Goal: Find specific page/section: Find specific page/section

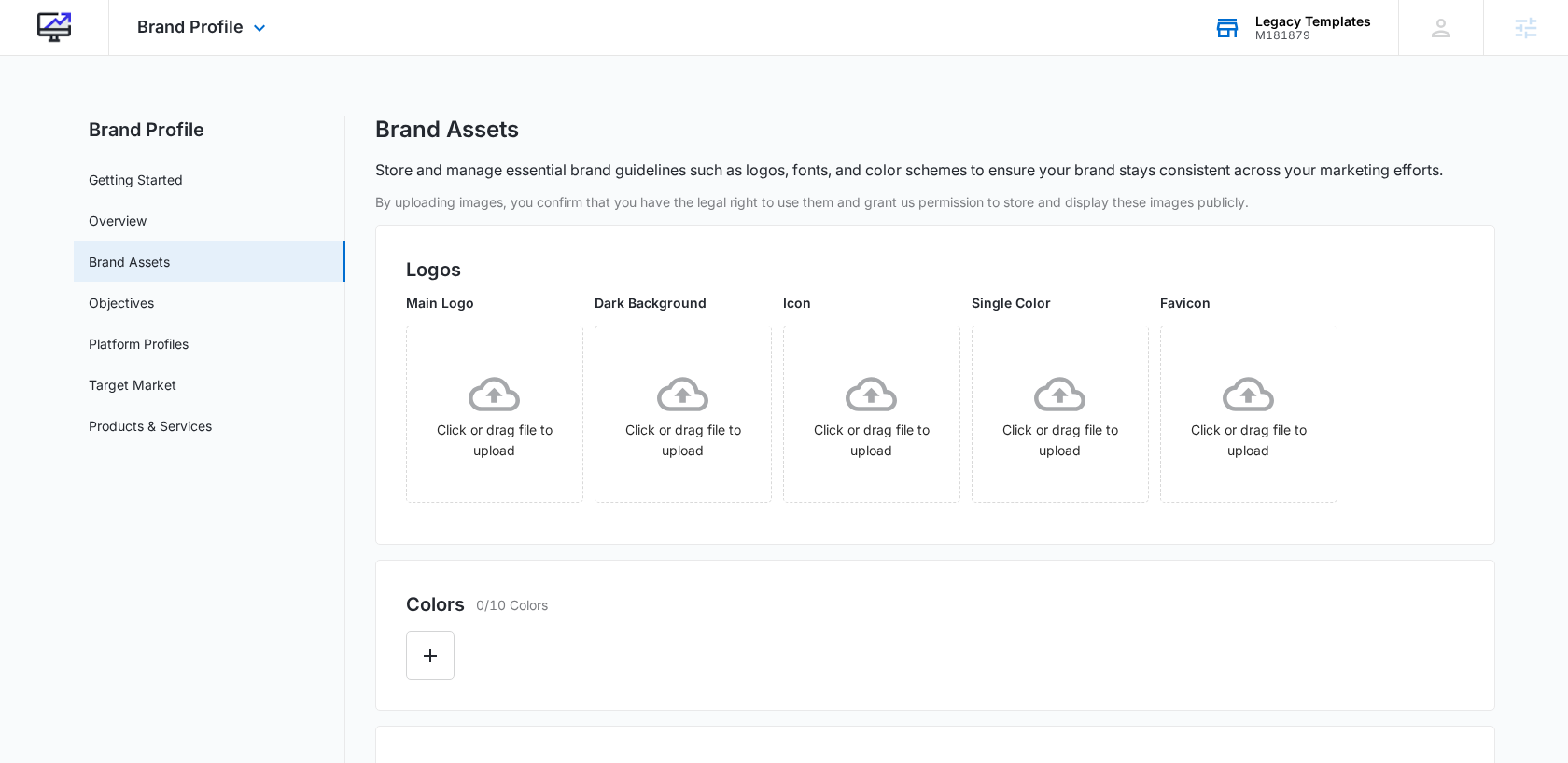
click at [1309, 15] on div "Legacy Templates" at bounding box center [1313, 21] width 116 height 15
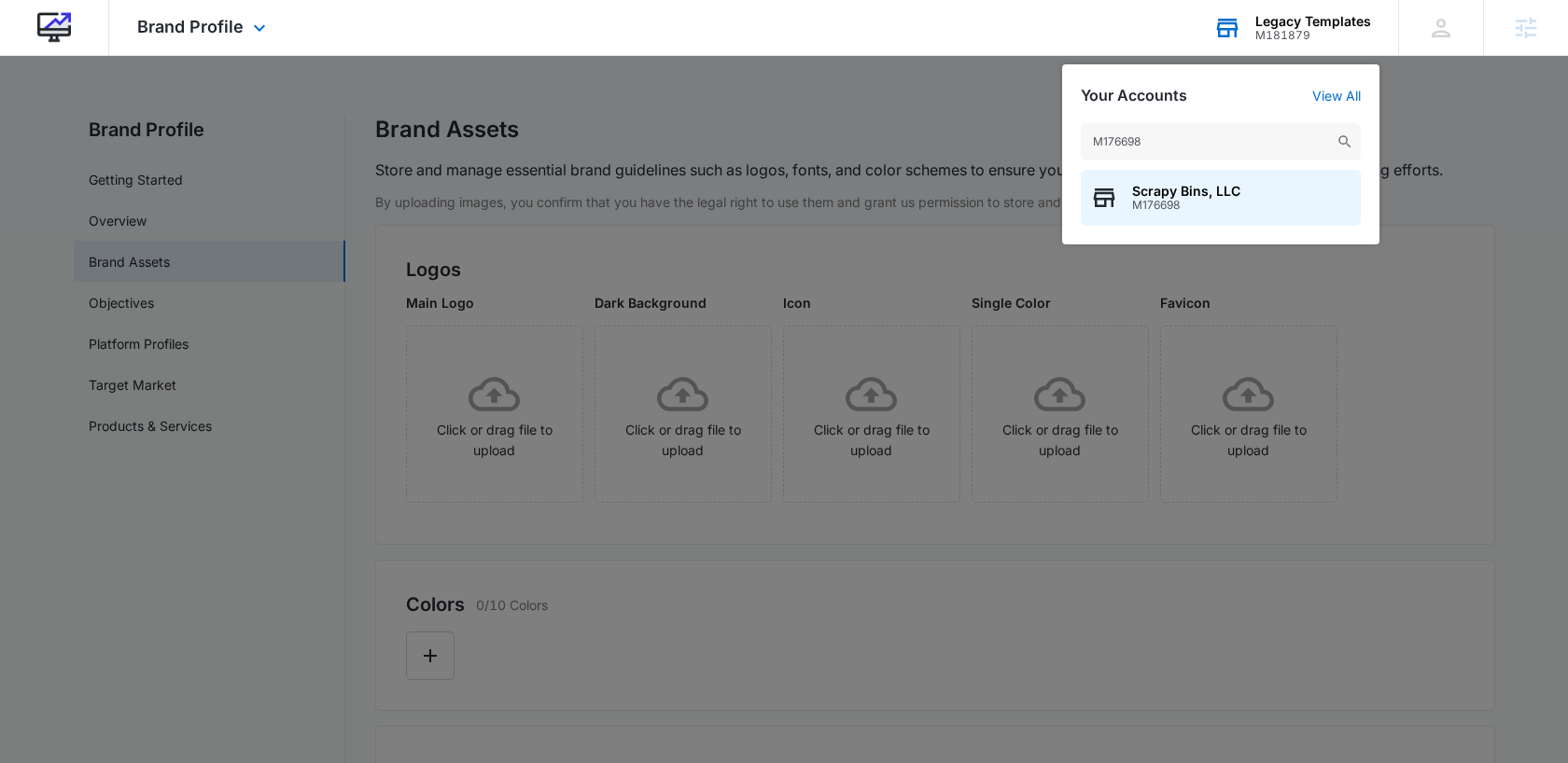
type input "M176698"
click at [1167, 211] on span "M176698" at bounding box center [1186, 204] width 108 height 13
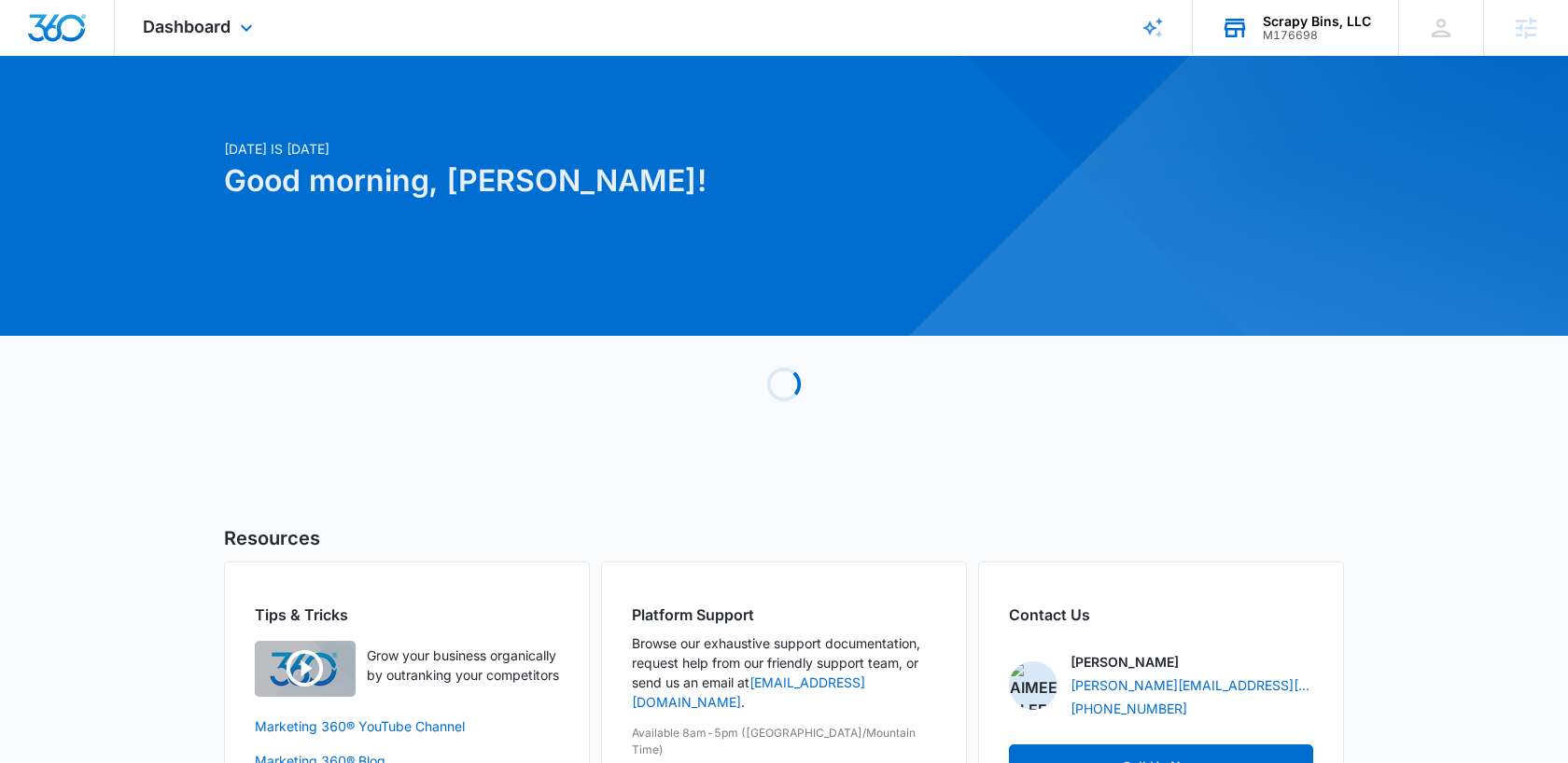
click at [181, 38] on div "Dashboard Apps Reputation Websites Forms CRM Email Social Payments POS Content …" at bounding box center [200, 27] width 171 height 55
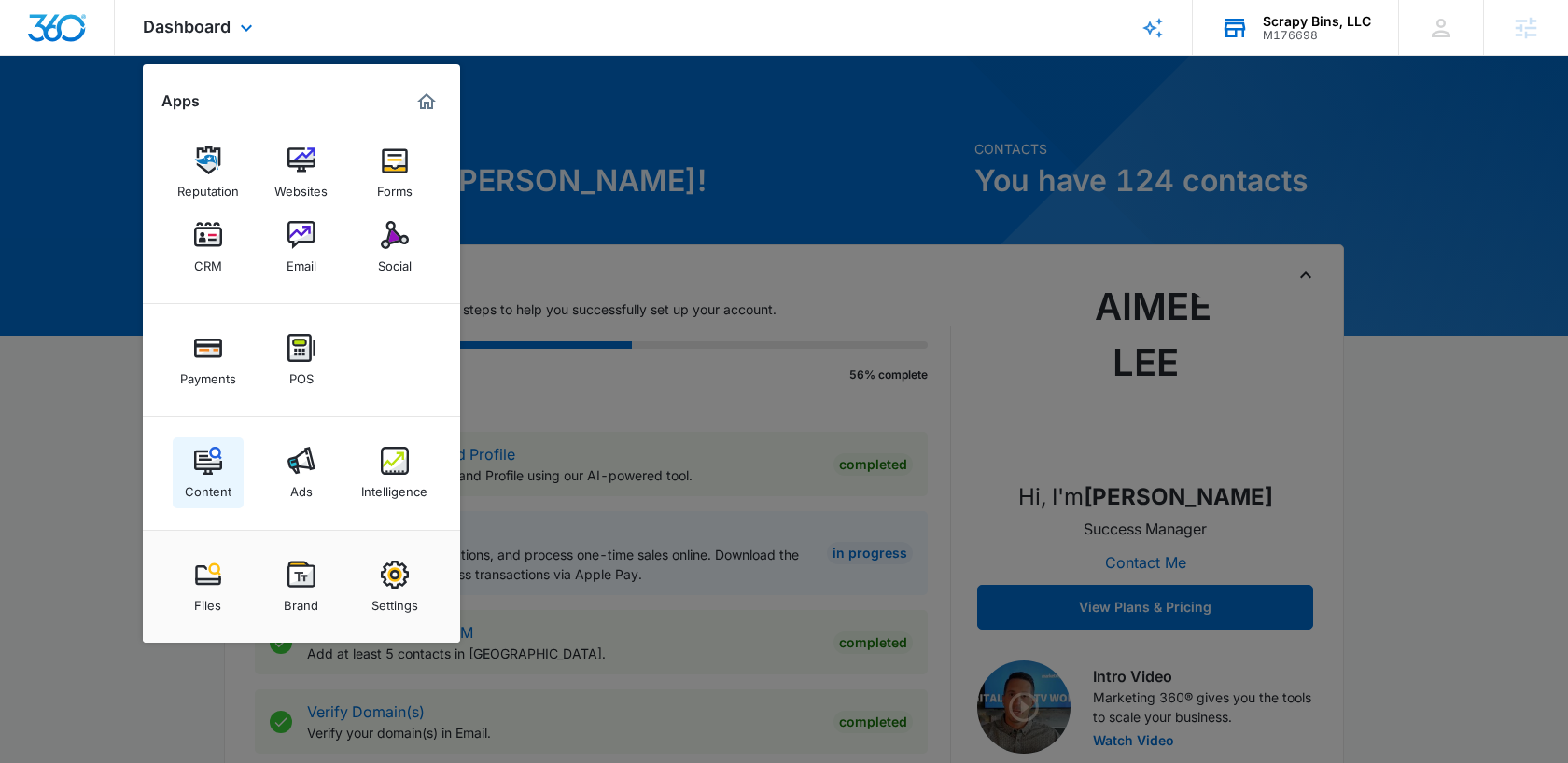
click at [204, 477] on div "Content" at bounding box center [208, 487] width 47 height 25
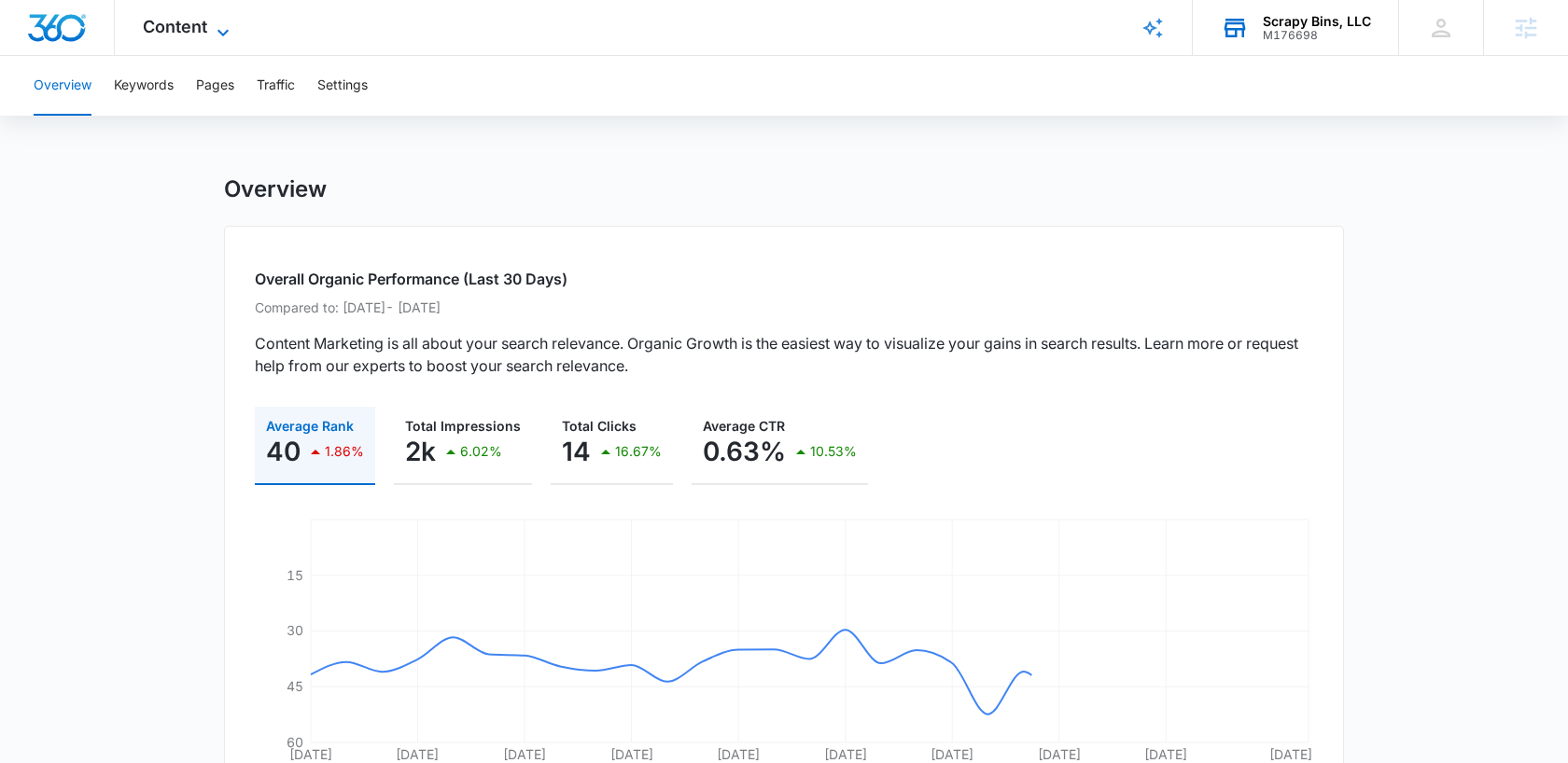
click at [196, 22] on span "Content" at bounding box center [175, 27] width 65 height 20
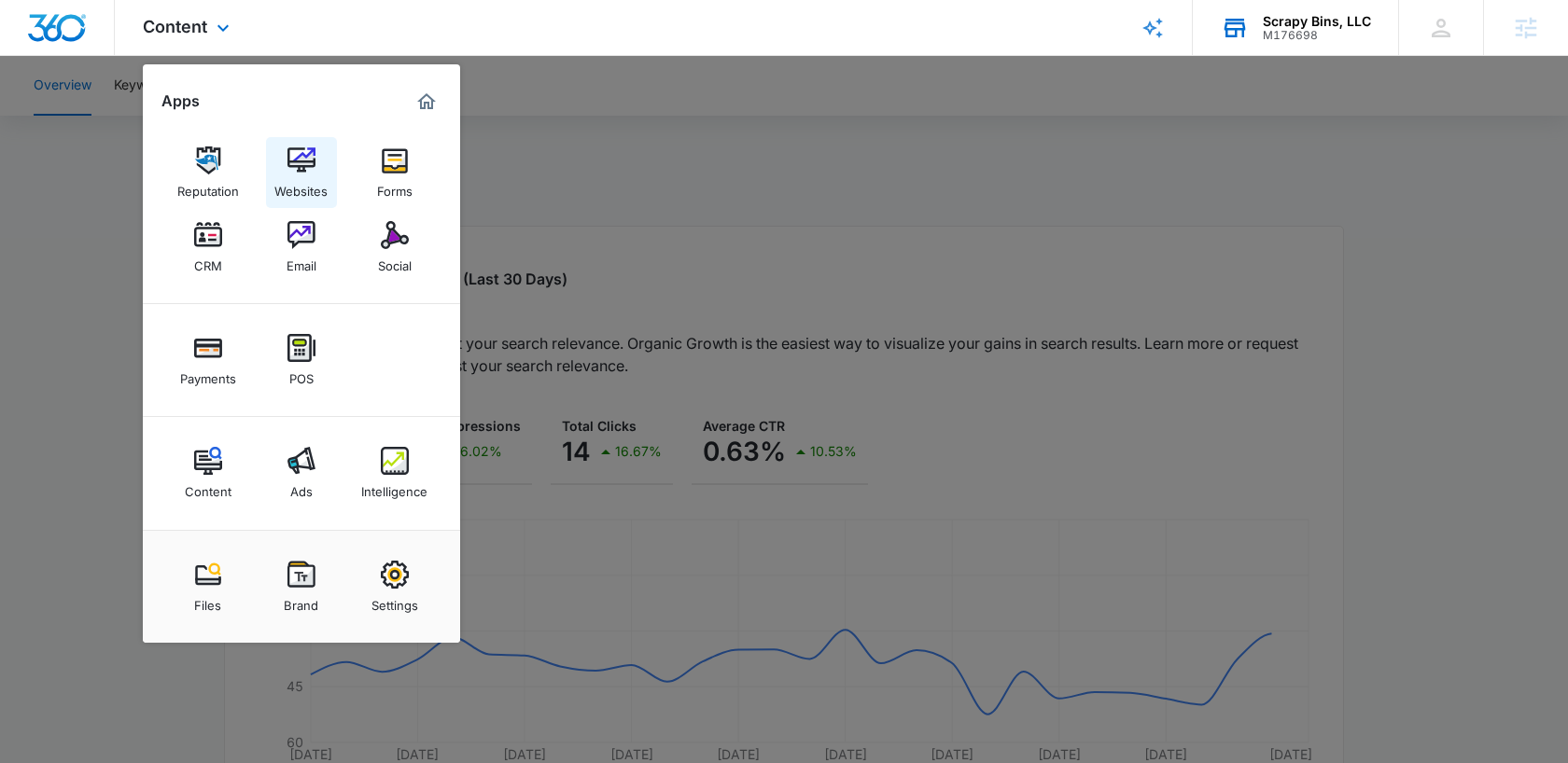
click at [310, 167] on img at bounding box center [301, 160] width 28 height 28
